Goal: Task Accomplishment & Management: Manage account settings

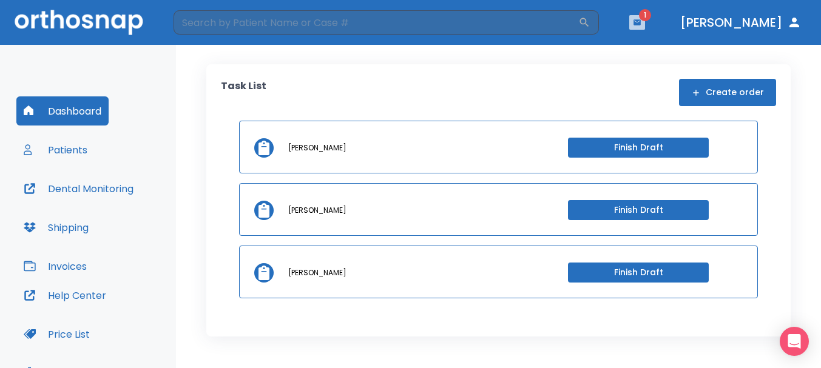
click at [641, 25] on icon "button" at bounding box center [637, 22] width 8 height 8
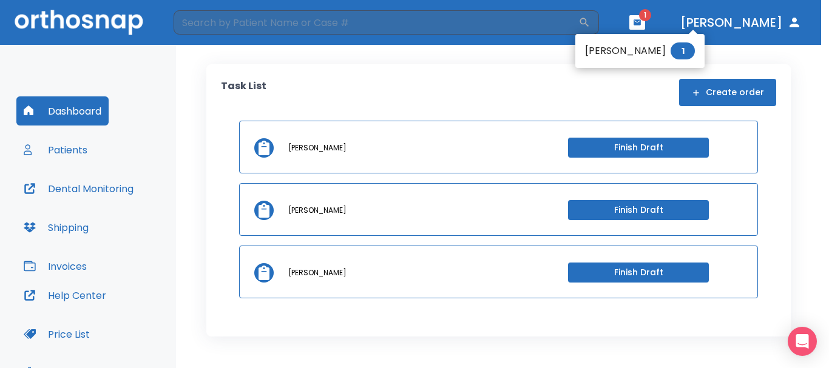
click at [58, 153] on div at bounding box center [414, 184] width 829 height 368
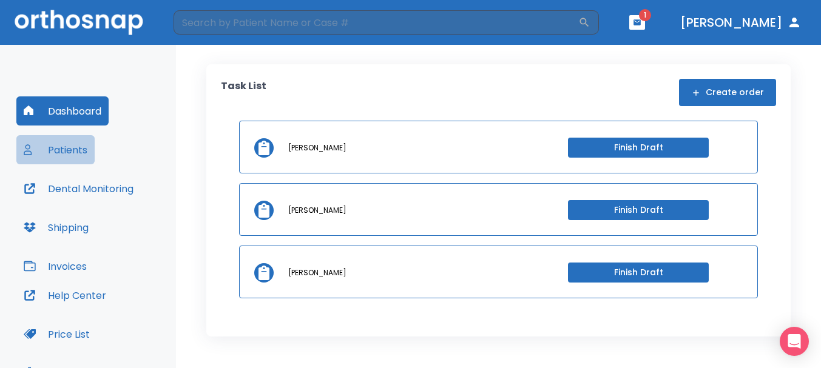
click at [69, 152] on button "Patients" at bounding box center [55, 149] width 78 height 29
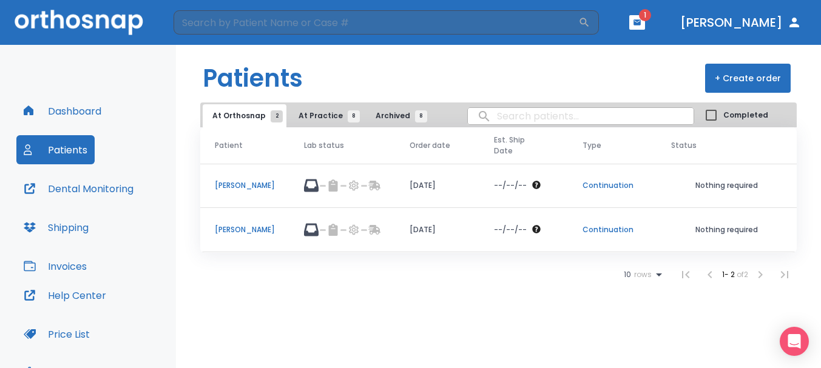
click at [254, 223] on td "[PERSON_NAME]" at bounding box center [244, 230] width 89 height 44
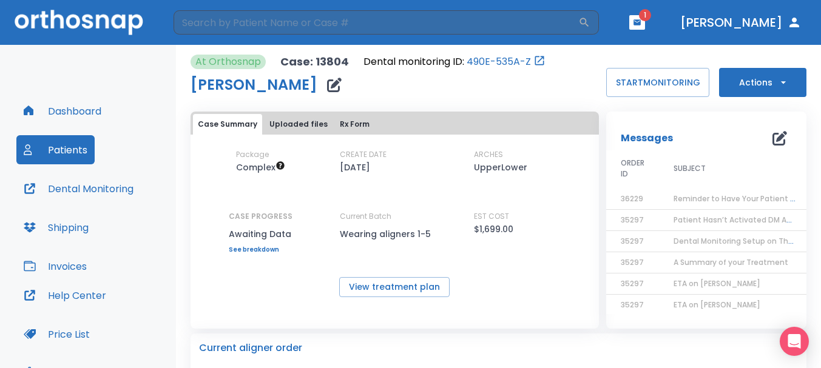
click at [104, 115] on button "Dashboard" at bounding box center [62, 110] width 92 height 29
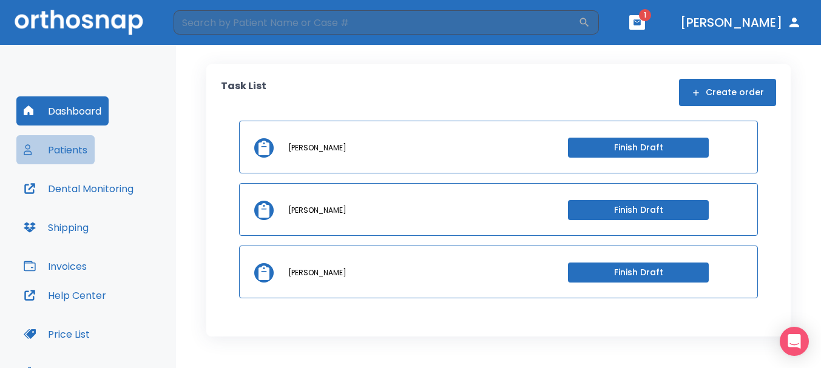
click at [61, 156] on button "Patients" at bounding box center [55, 149] width 78 height 29
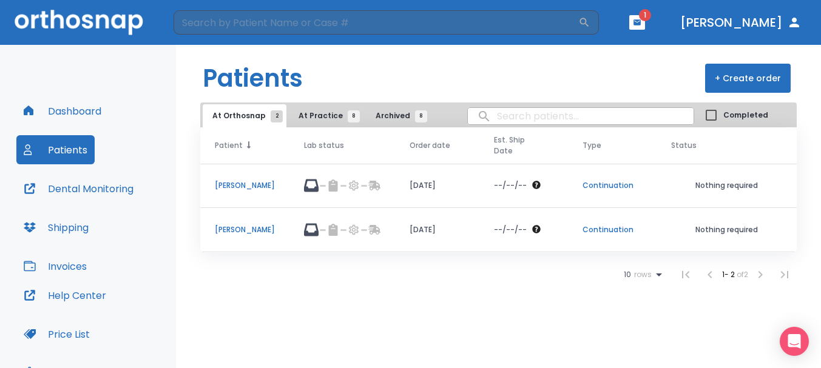
click at [243, 142] on span at bounding box center [247, 146] width 8 height 12
click at [244, 142] on icon at bounding box center [248, 144] width 8 height 8
click at [641, 23] on icon "button" at bounding box center [636, 21] width 7 height 5
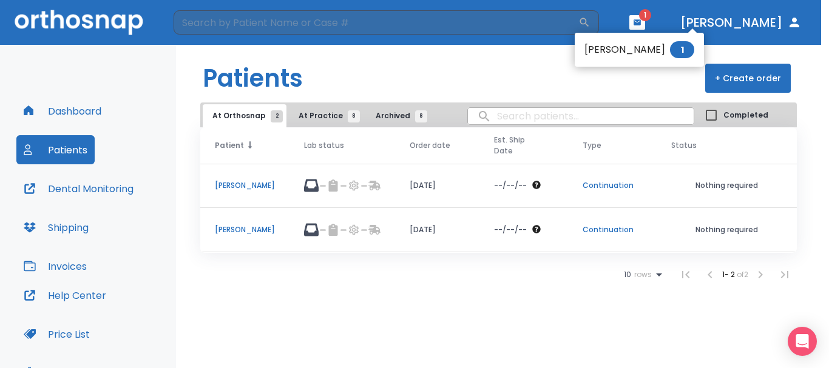
click at [618, 53] on li "Misty Houser 1" at bounding box center [639, 50] width 129 height 24
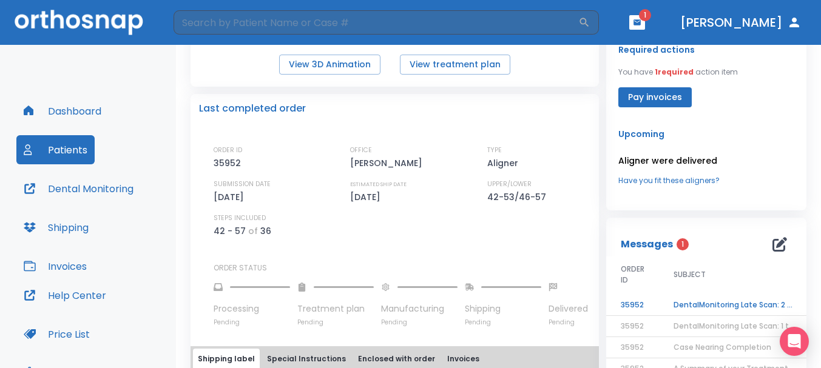
scroll to position [243, 0]
click at [711, 300] on td "DentalMonitoring Late Scan: 2 - 4 Weeks Notification" at bounding box center [735, 304] width 152 height 21
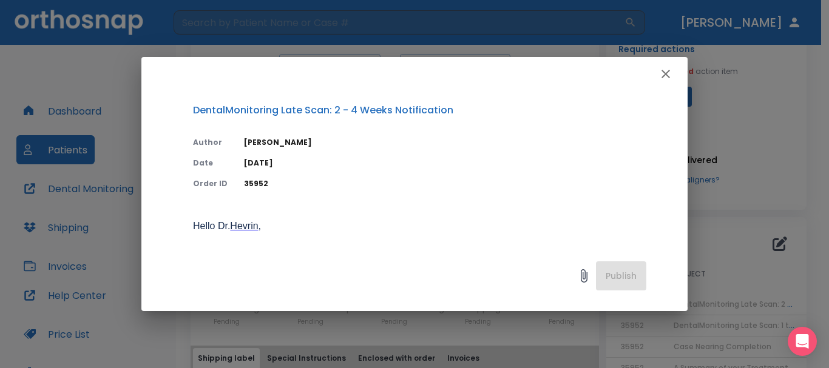
click at [663, 75] on icon "button" at bounding box center [665, 74] width 15 height 15
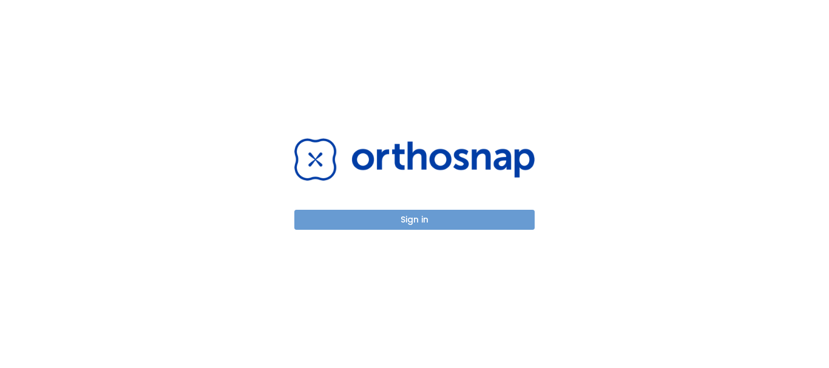
click at [416, 226] on button "Sign in" at bounding box center [414, 220] width 240 height 20
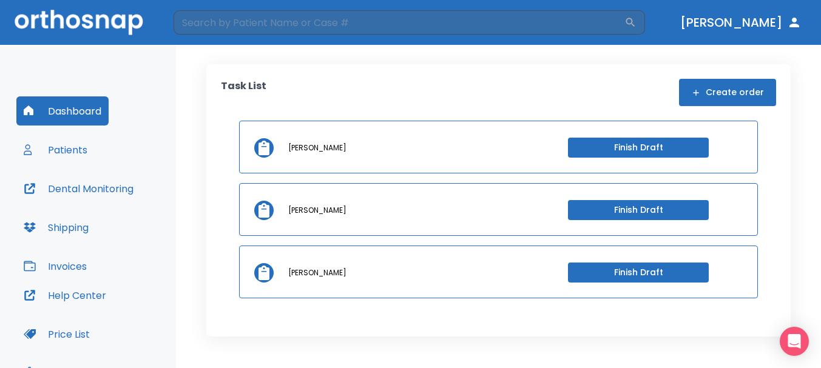
click at [86, 141] on button "Patients" at bounding box center [55, 149] width 78 height 29
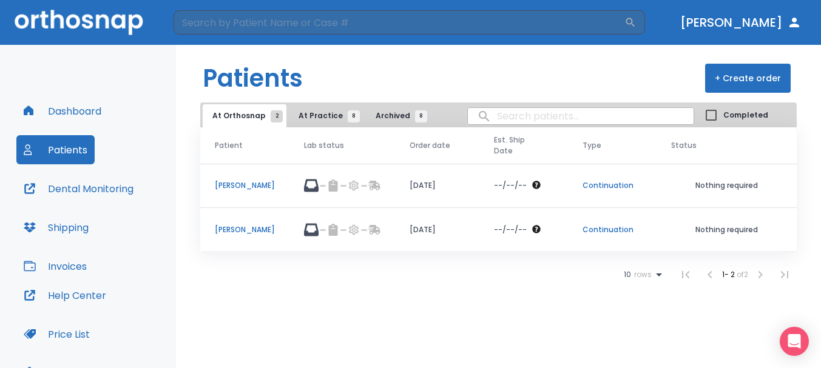
click at [258, 226] on p "[PERSON_NAME]" at bounding box center [245, 229] width 60 height 11
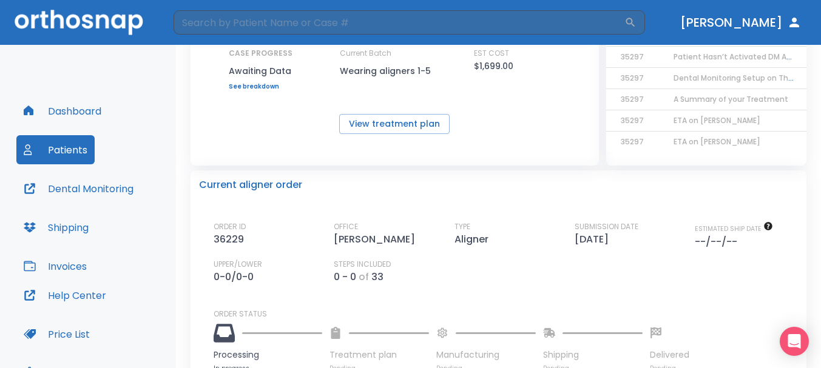
scroll to position [182, 0]
